Goal: Check status: Check status

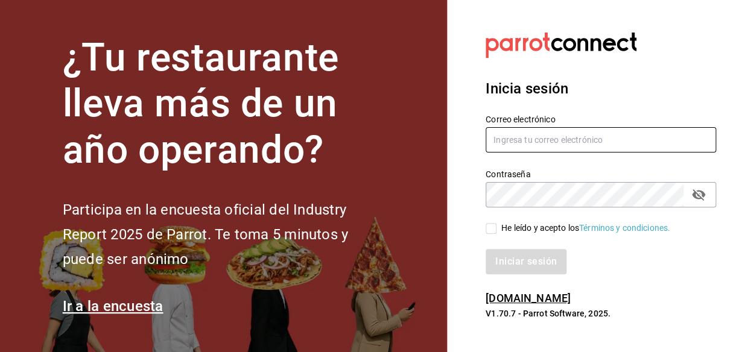
type input "[EMAIL_ADDRESS][DOMAIN_NAME]"
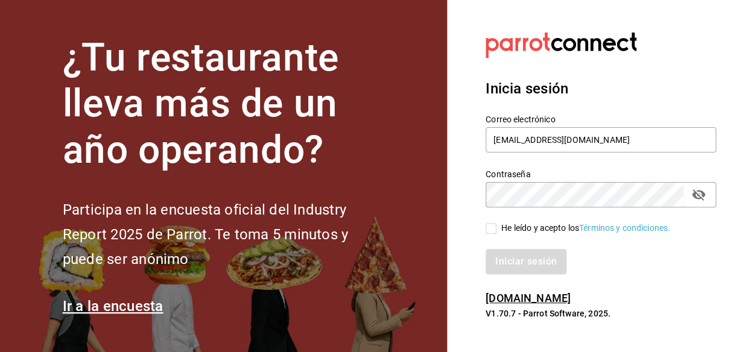
click at [493, 228] on input "He leído y acepto los Términos y condiciones." at bounding box center [491, 228] width 11 height 11
checkbox input "true"
click at [512, 262] on button "Iniciar sesión" at bounding box center [527, 261] width 82 height 25
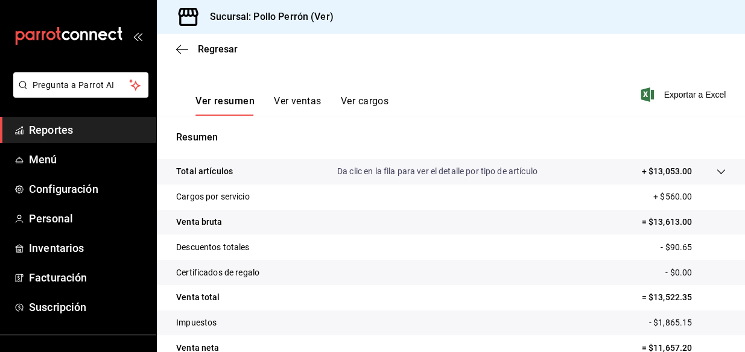
scroll to position [226, 0]
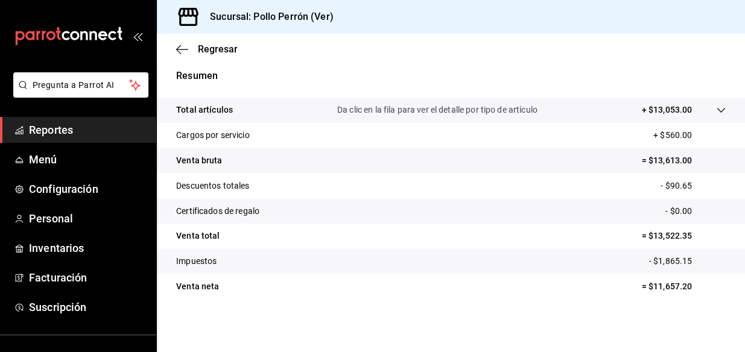
click at [415, 69] on p "Resumen" at bounding box center [450, 76] width 549 height 14
